Goal: Information Seeking & Learning: Check status

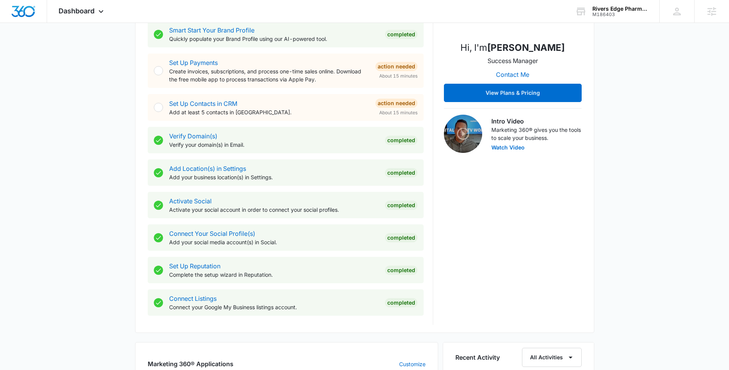
scroll to position [247, 0]
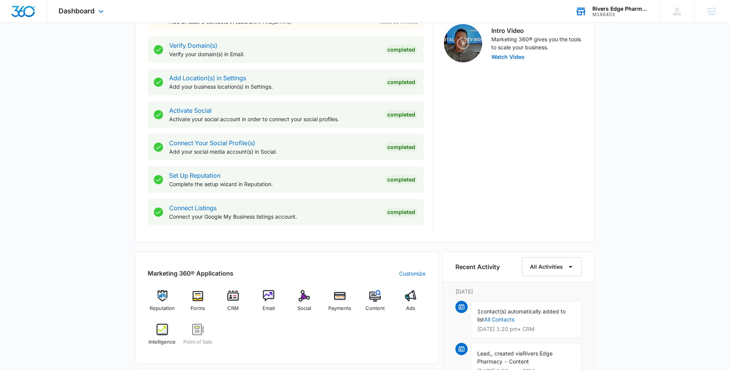
click at [589, 9] on div "Rivers Edge Pharmacy M186403 Your Accounts View All" at bounding box center [612, 11] width 96 height 23
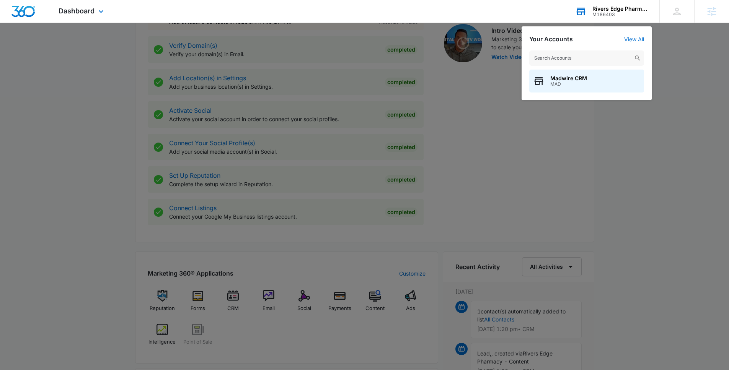
click at [593, 59] on input "text" at bounding box center [586, 57] width 115 height 15
type input "webb plastic"
click at [614, 75] on div "Webb Plastic Surgery M29035" at bounding box center [586, 81] width 115 height 23
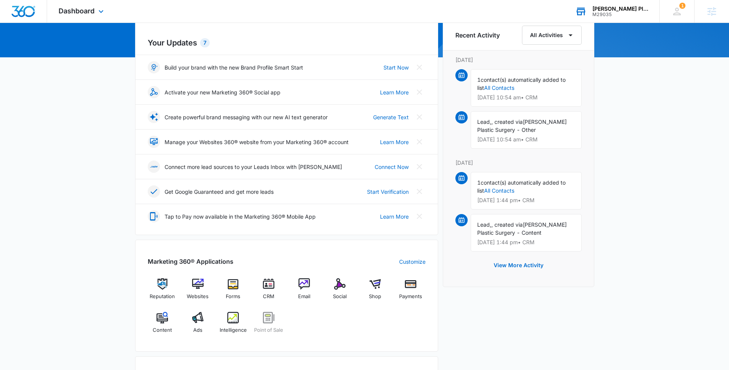
scroll to position [81, 0]
click at [231, 326] on span "Intelligence" at bounding box center [233, 330] width 27 height 8
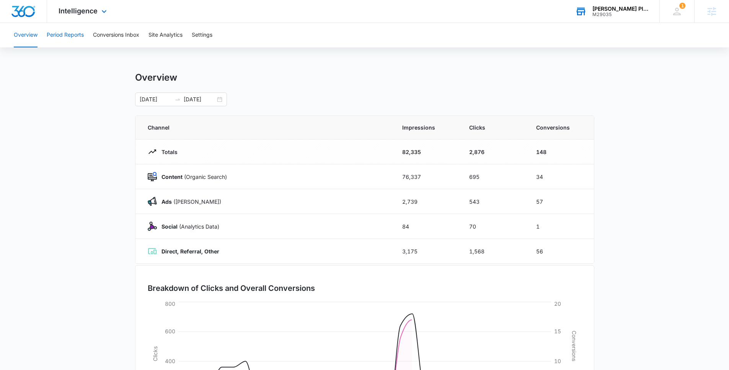
click at [79, 41] on button "Period Reports" at bounding box center [65, 35] width 37 height 24
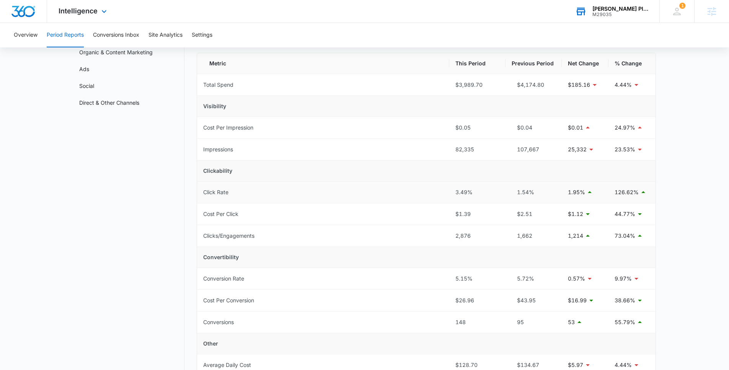
scroll to position [72, 0]
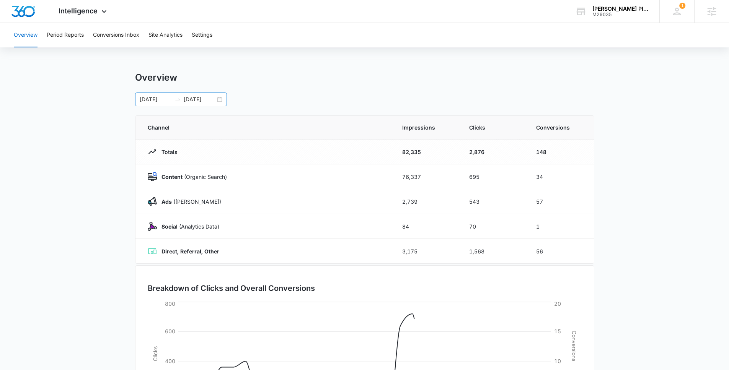
click at [197, 103] on input "[DATE]" at bounding box center [200, 99] width 32 height 8
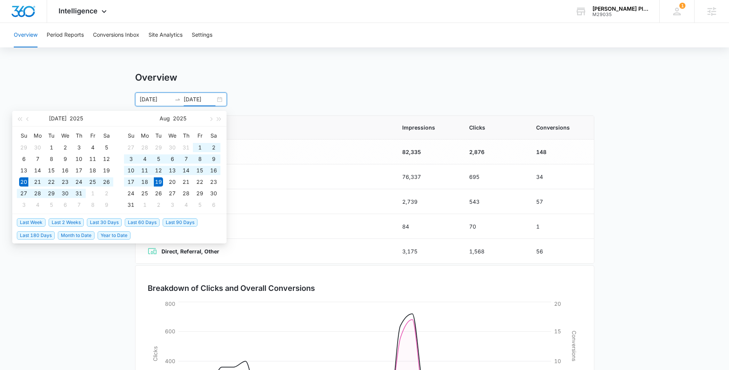
type input "08/19/2025"
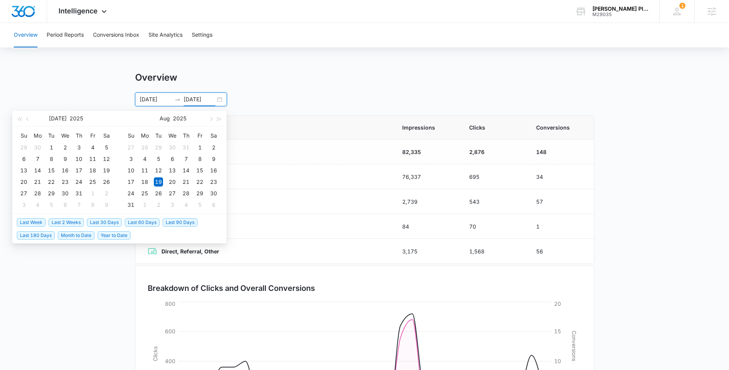
click at [116, 222] on span "Last 30 Days" at bounding box center [104, 222] width 35 height 8
type input "09/02/2025"
type input "10/02/2025"
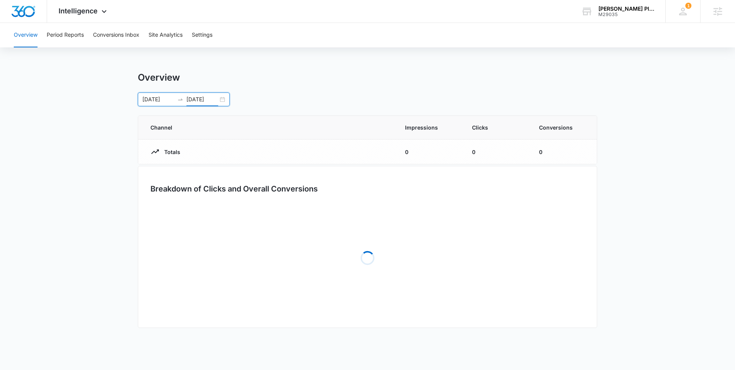
click at [399, 98] on div "09/02/2025 10/02/2025 Sep 2025 Su Mo Tu We Th Fr Sa 31 1 2 3 4 5 6 7 8 9 10 11 …" at bounding box center [367, 100] width 459 height 14
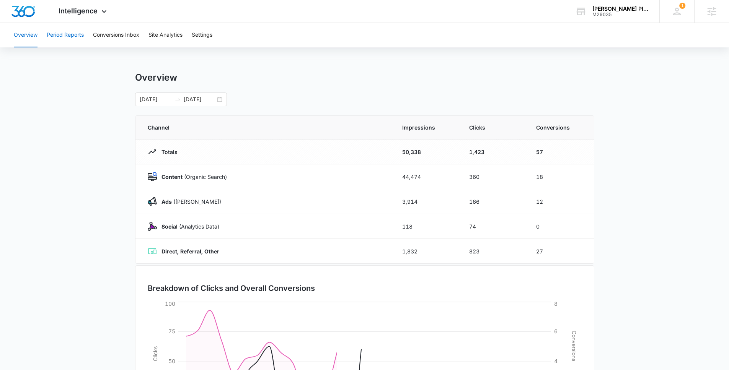
click at [83, 43] on div "Overview Period Reports Conversions Inbox Site Analytics Settings" at bounding box center [364, 35] width 710 height 24
click at [81, 41] on button "Period Reports" at bounding box center [65, 35] width 37 height 24
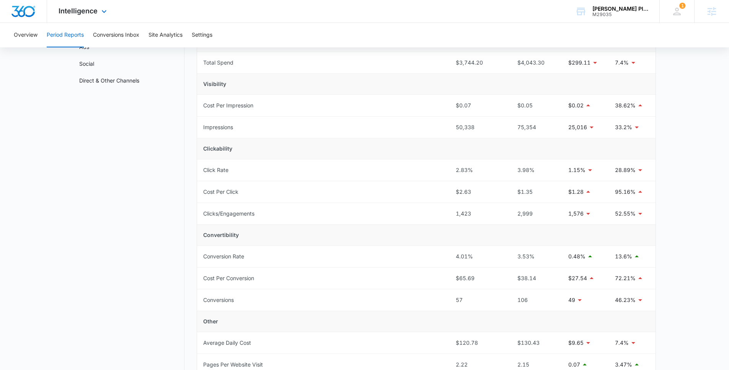
scroll to position [26, 0]
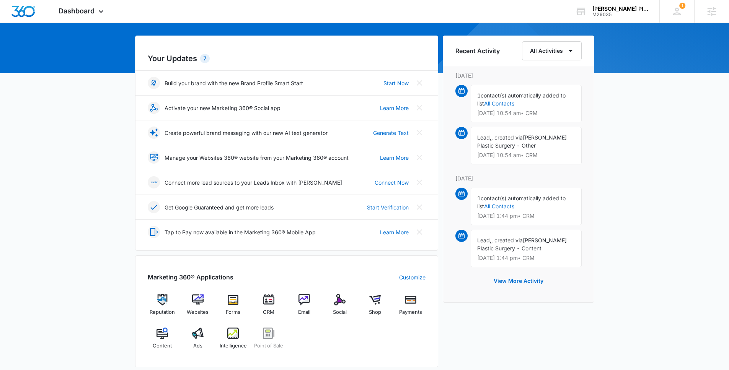
scroll to position [153, 0]
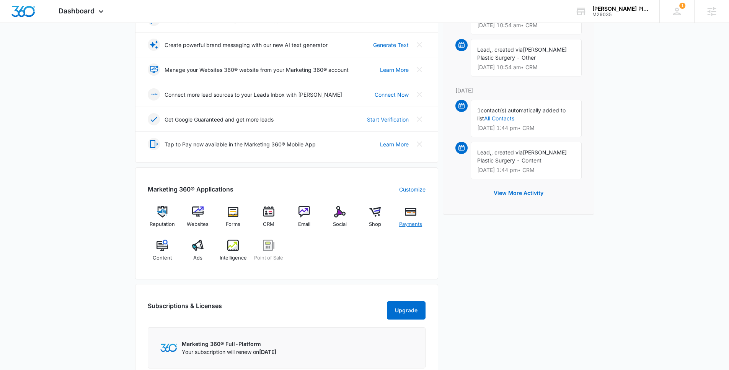
click at [417, 223] on span "Payments" at bounding box center [410, 225] width 23 height 8
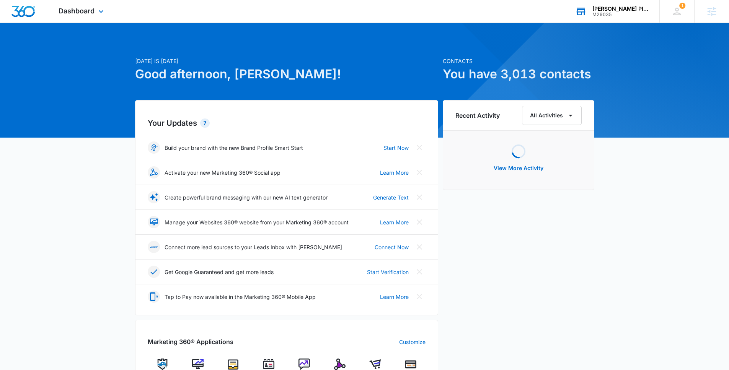
click at [611, 17] on div "[PERSON_NAME] Plastic Surgery M29035 Your Accounts View All" at bounding box center [612, 11] width 96 height 23
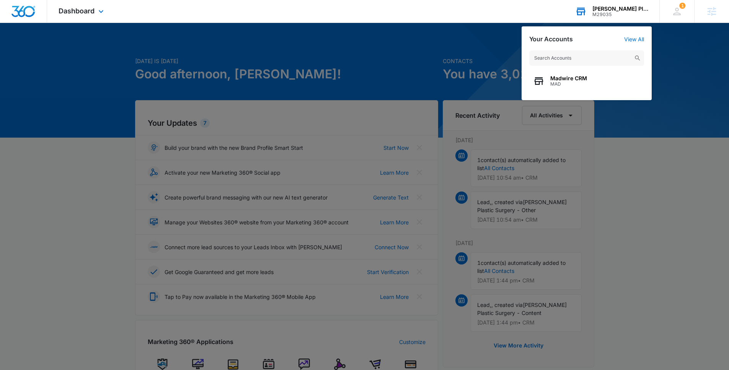
click at [603, 54] on input "text" at bounding box center [586, 57] width 115 height 15
click at [675, 14] on icon at bounding box center [676, 11] width 11 height 11
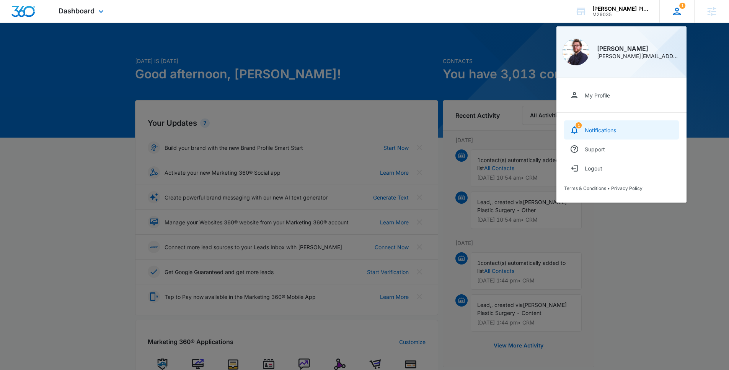
click at [616, 134] on link "1 Notifications" at bounding box center [621, 130] width 115 height 19
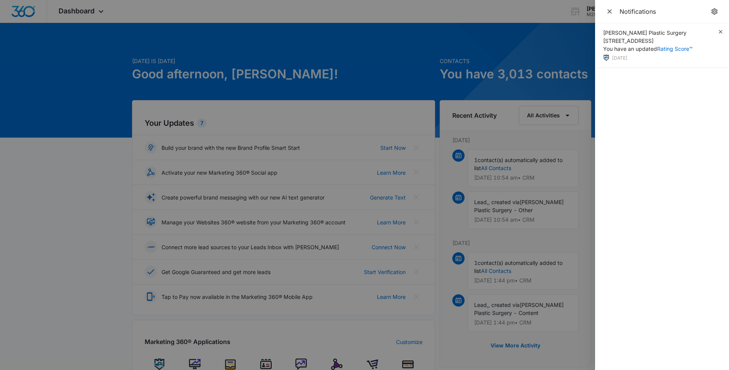
click at [573, 46] on div at bounding box center [364, 185] width 729 height 370
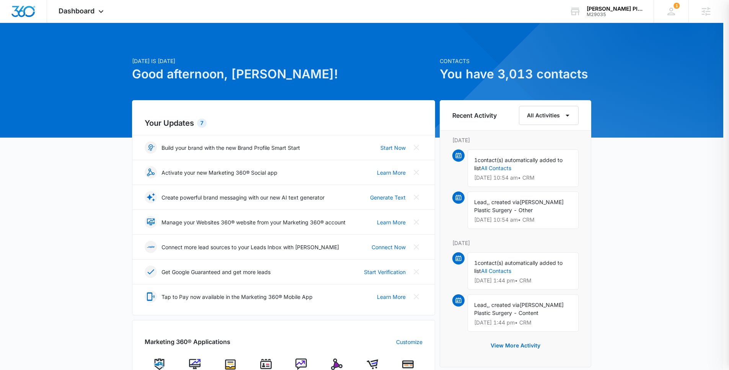
click at [596, 13] on div at bounding box center [364, 185] width 729 height 370
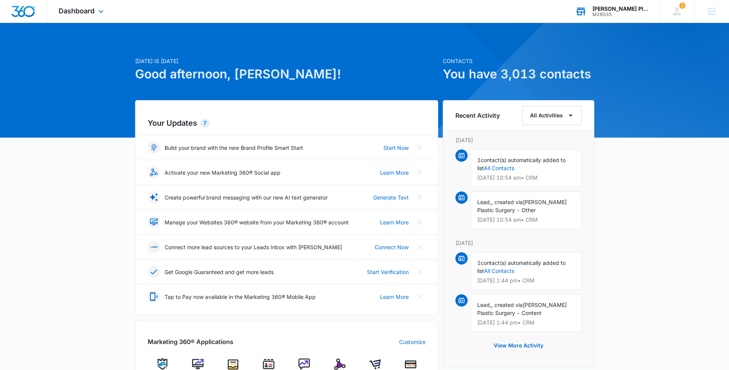
click at [600, 17] on div "[PERSON_NAME] Plastic Surgery M29035 Your Accounts View All" at bounding box center [612, 11] width 96 height 23
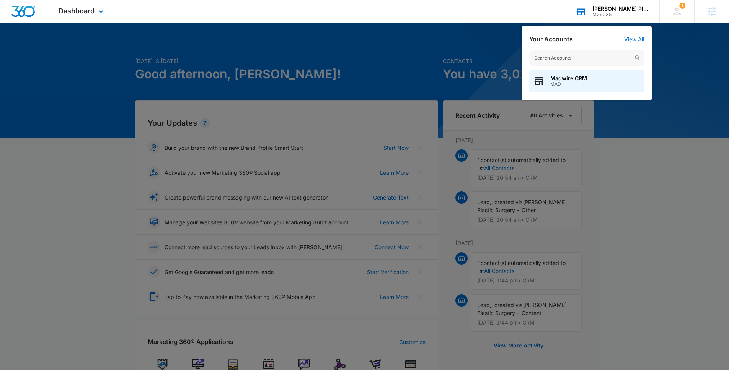
click at [603, 61] on input "text" at bounding box center [586, 57] width 115 height 15
type input "usa septic"
click at [542, 76] on icon "button" at bounding box center [538, 80] width 11 height 11
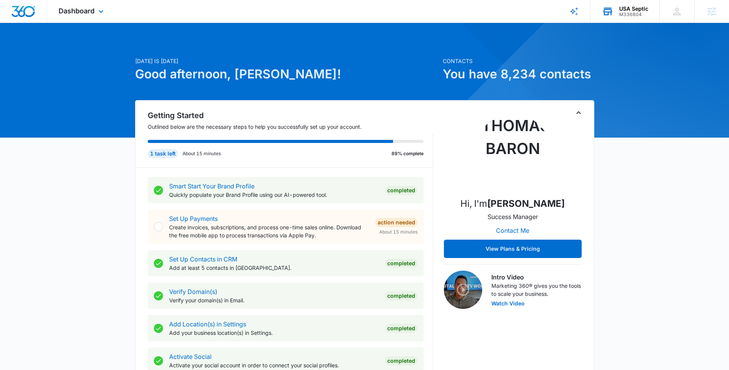
scroll to position [269, 0]
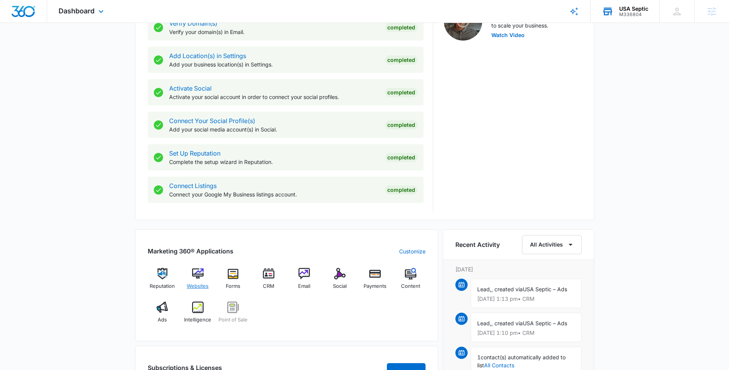
click at [207, 288] on span "Websites" at bounding box center [198, 287] width 22 height 8
